Goal: Information Seeking & Learning: Learn about a topic

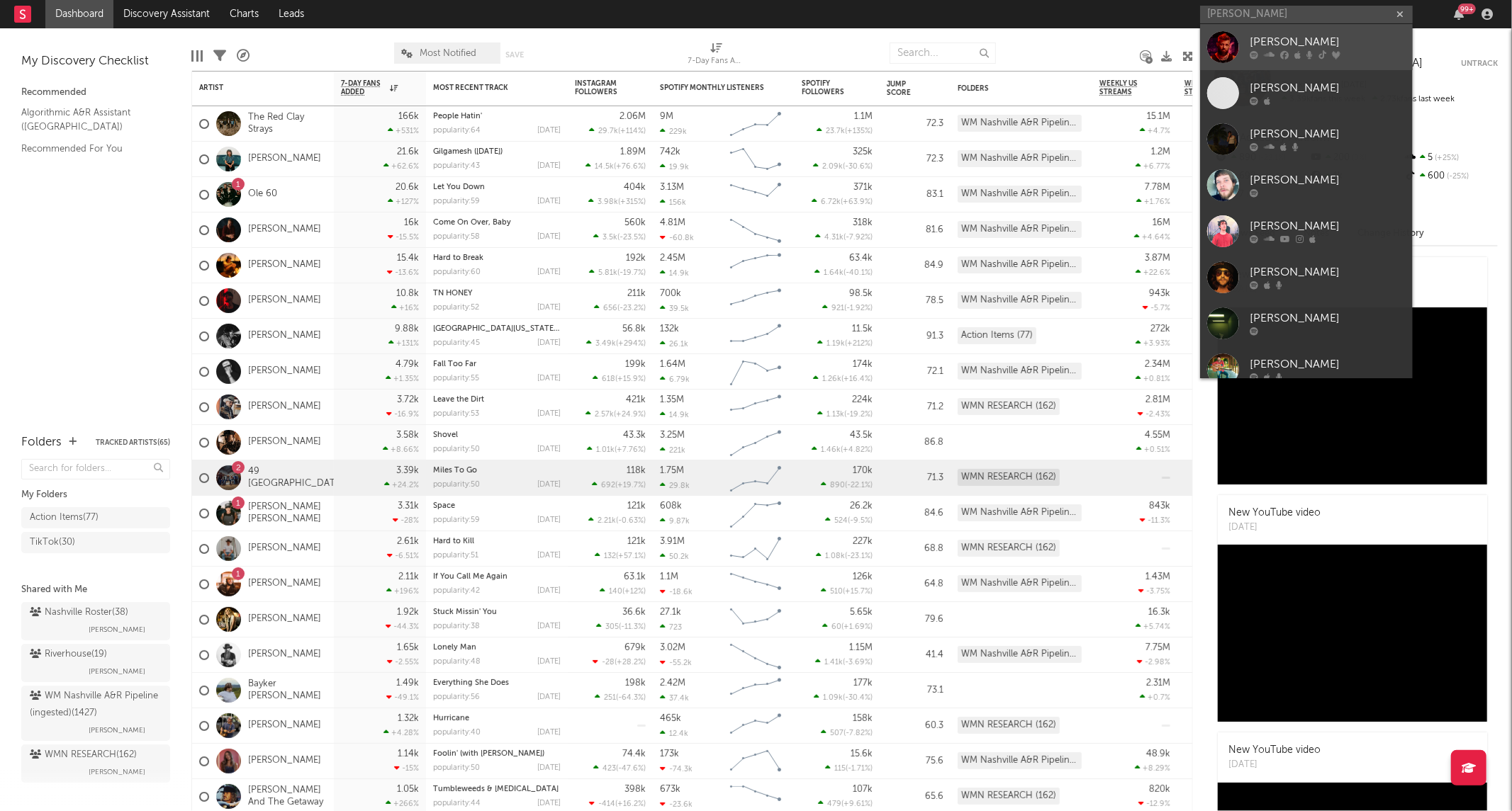
type input "[PERSON_NAME]"
click at [1232, 36] on div at bounding box center [1223, 47] width 32 height 32
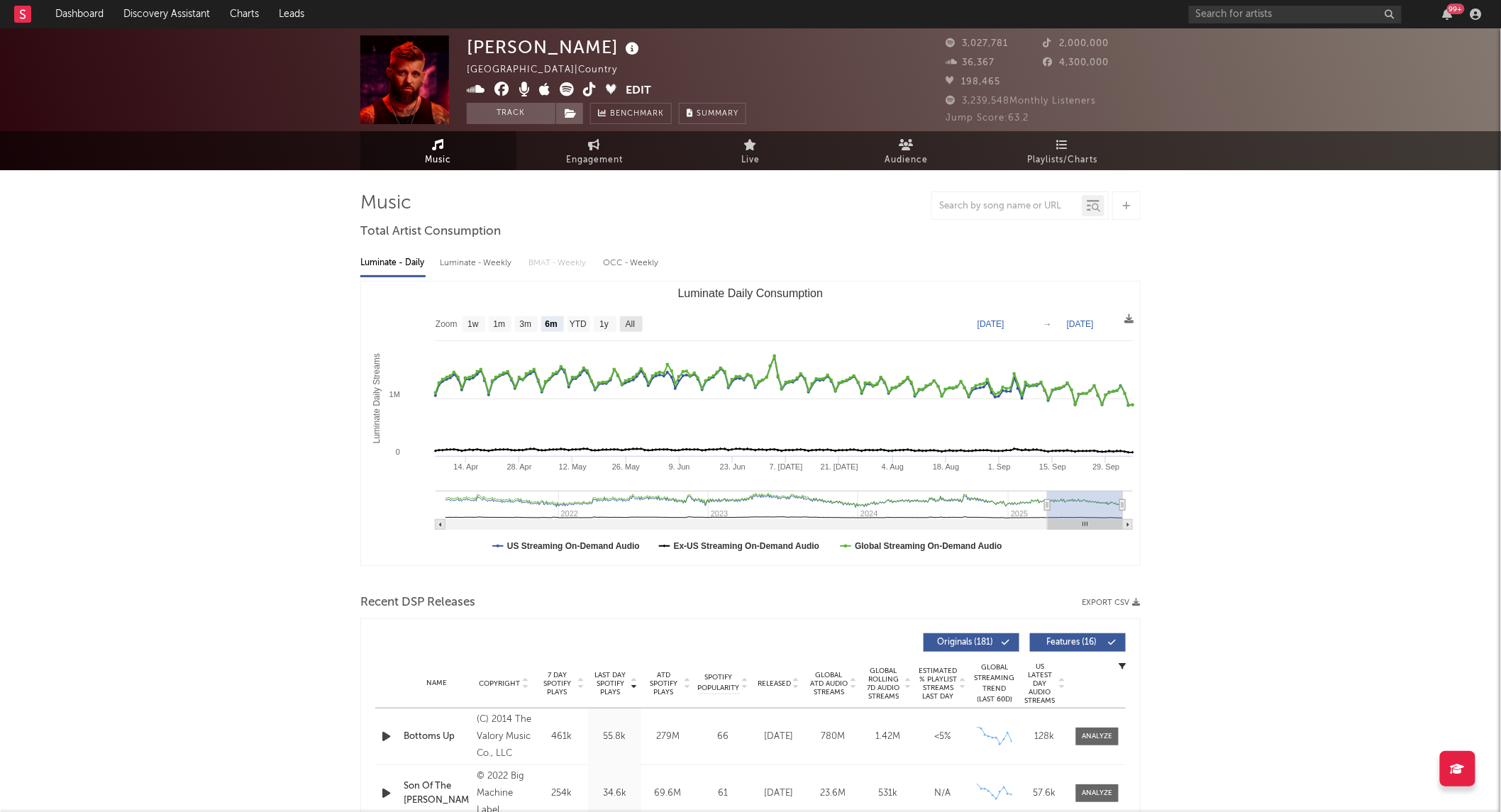
click at [632, 321] on text "All" at bounding box center [631, 325] width 9 height 10
select select "All"
type input "[DATE]"
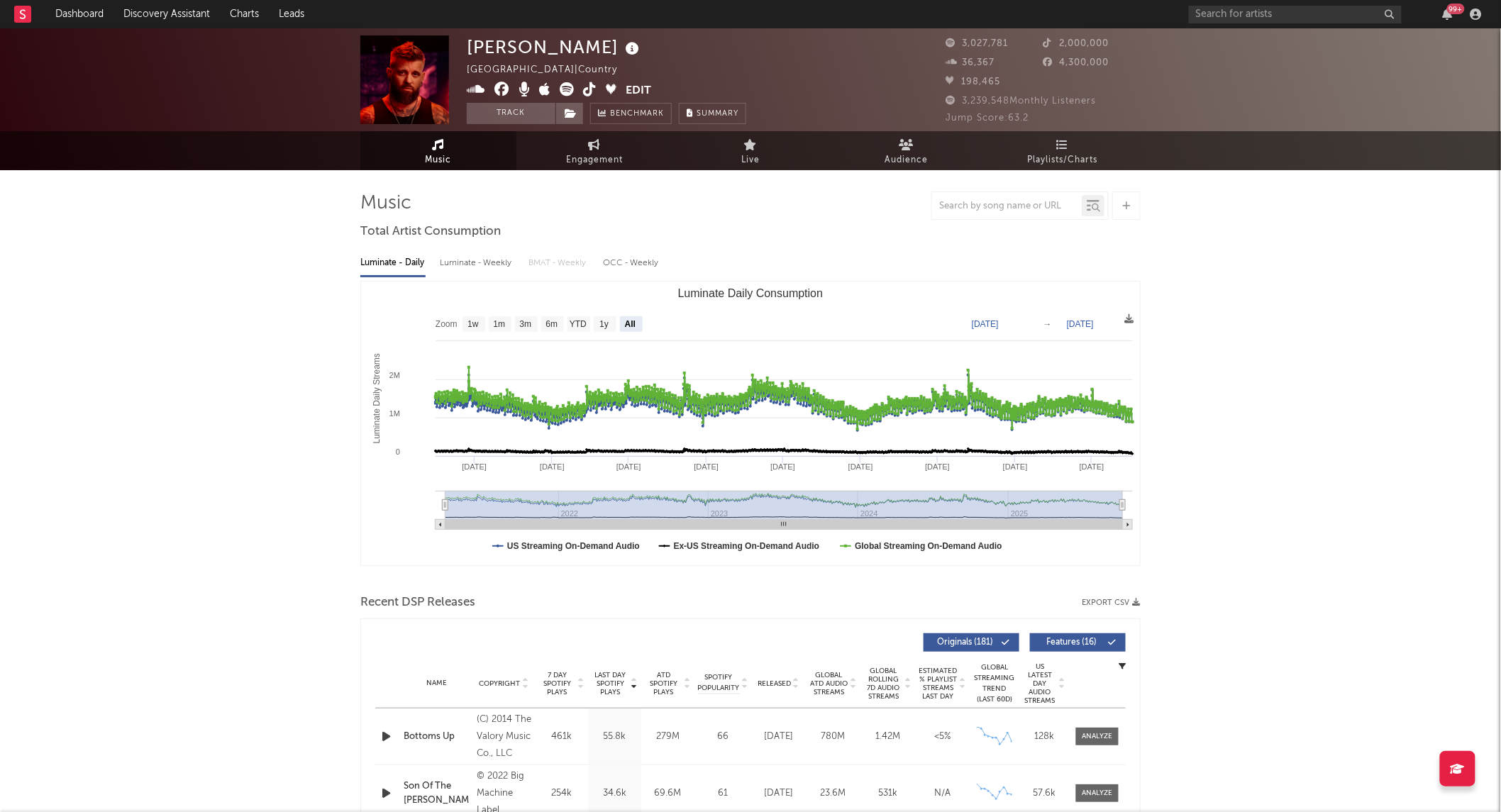
click at [478, 247] on div "Luminate - Daily Luminate - Weekly BMAT - Weekly OCC - Weekly Zoom 1w 1m 3m 6m …" at bounding box center [750, 406] width 780 height 326
click at [489, 264] on div "Luminate - Weekly" at bounding box center [476, 263] width 74 height 24
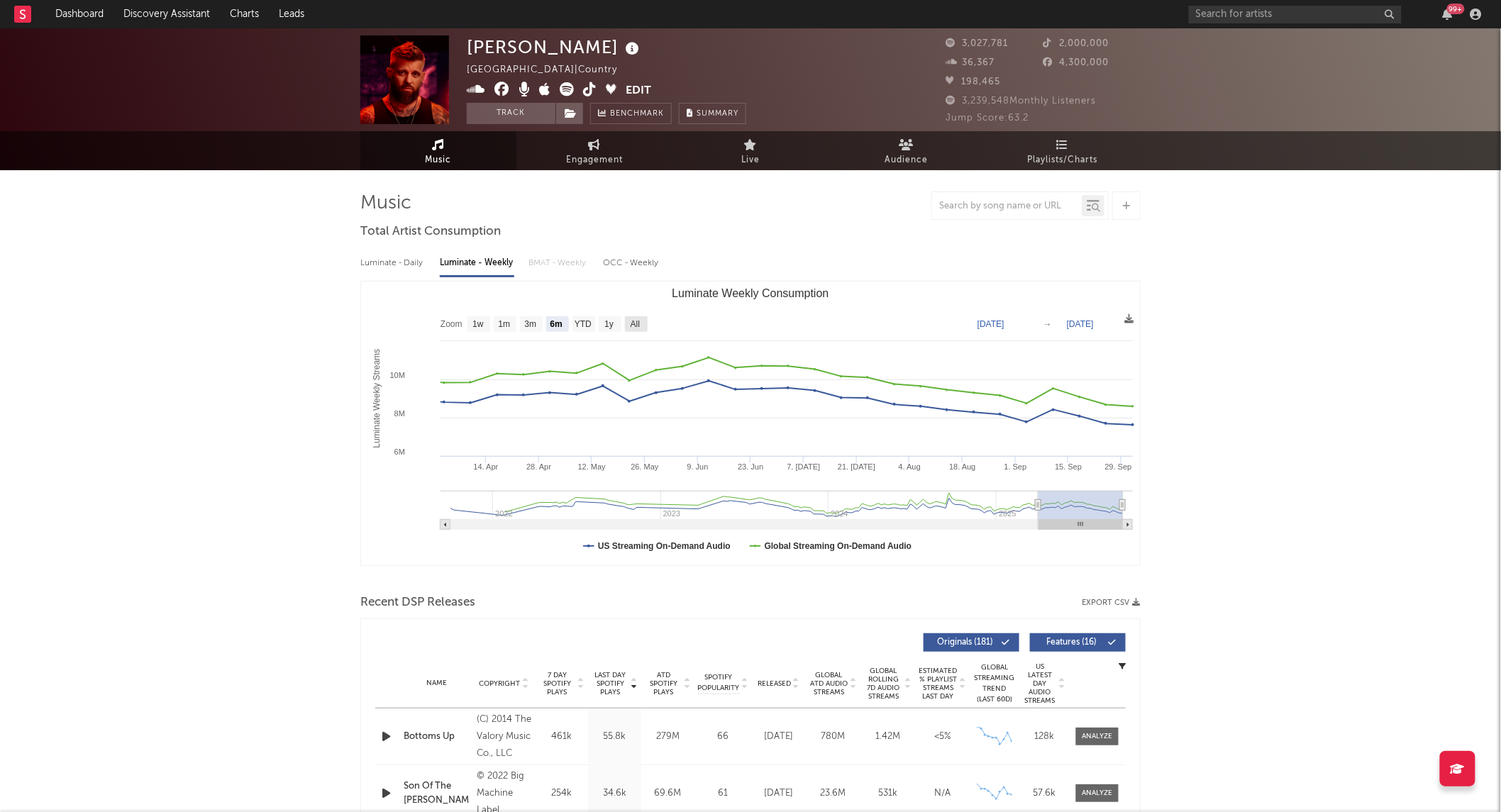
click at [642, 322] on rect "Luminate Weekly Consumption" at bounding box center [636, 324] width 23 height 16
select select "All"
type input "[DATE]"
